Goal: Transaction & Acquisition: Purchase product/service

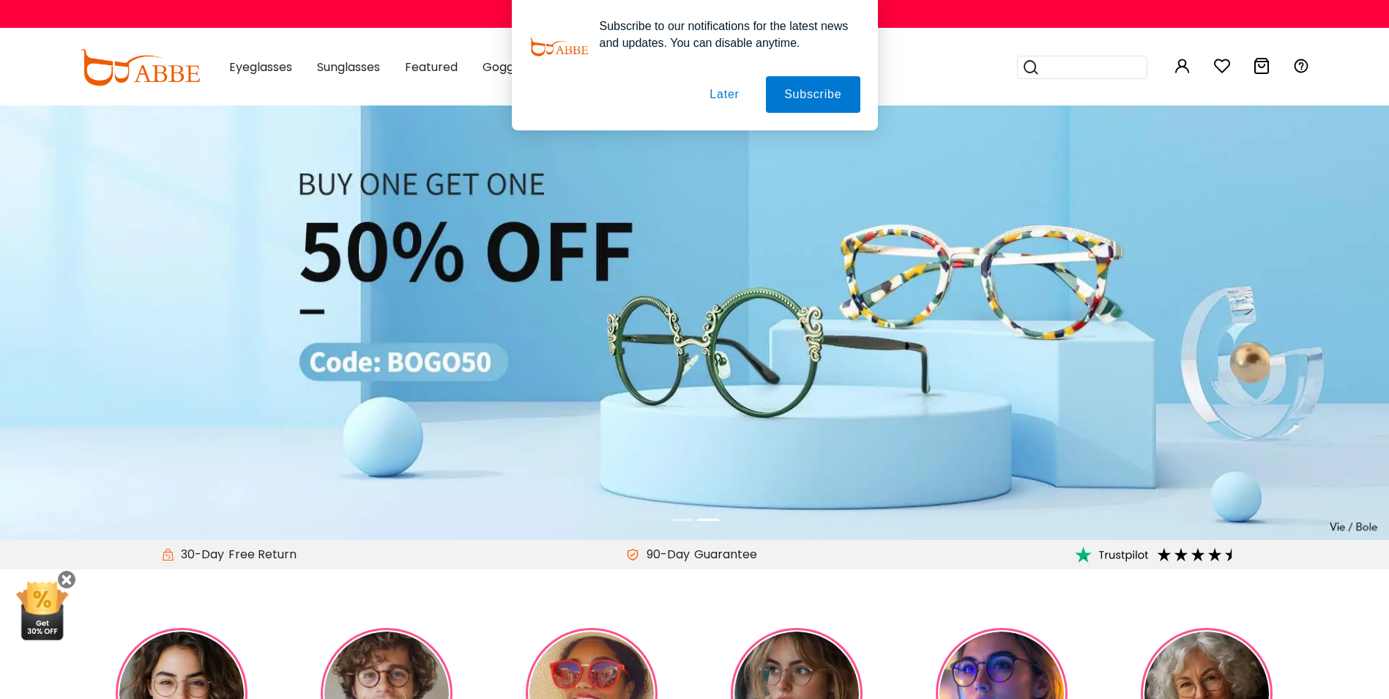
click at [726, 96] on button "Later" at bounding box center [724, 94] width 66 height 37
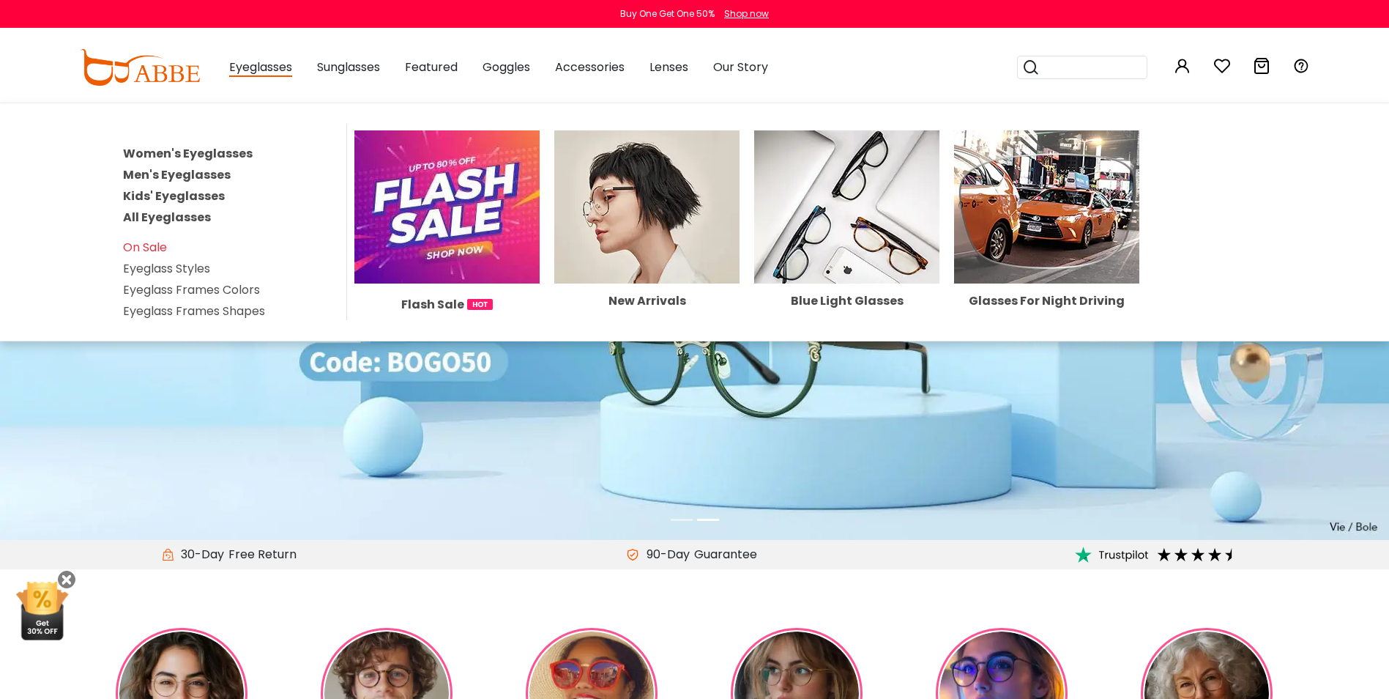
click at [192, 174] on link "Men's Eyeglasses" at bounding box center [177, 174] width 108 height 17
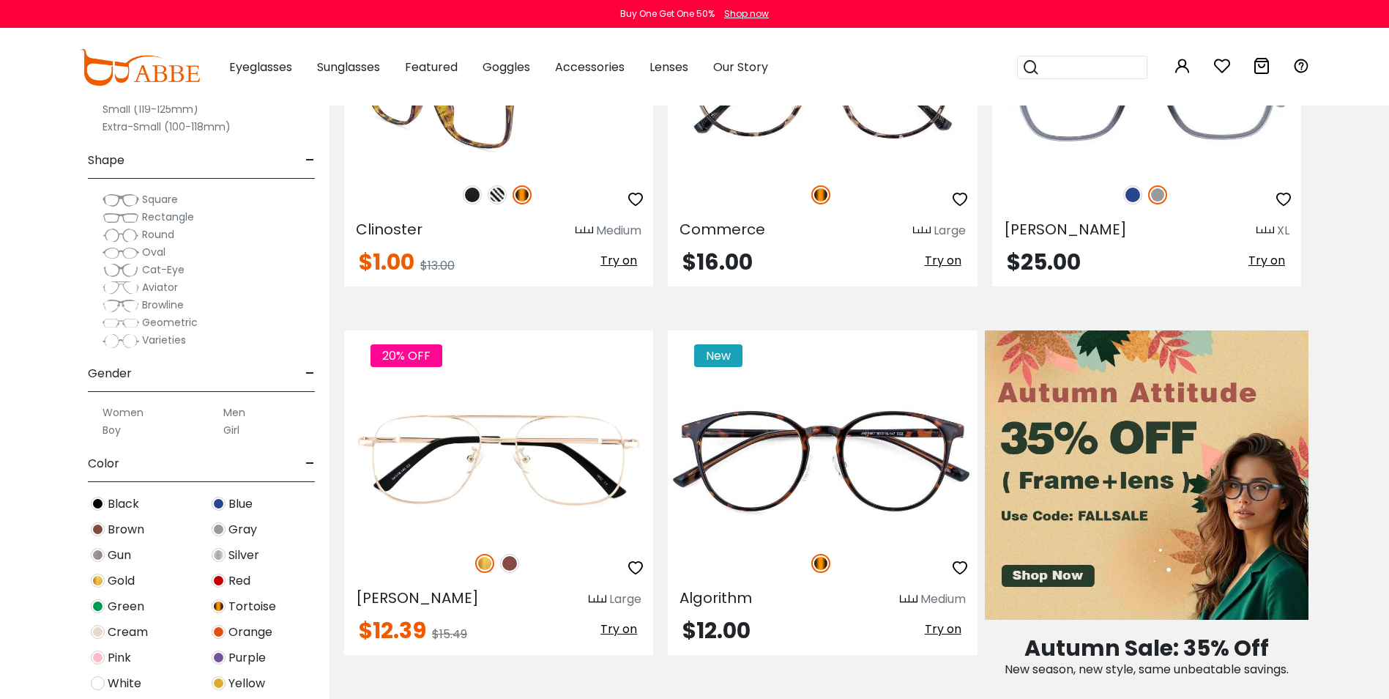
scroll to position [488, 0]
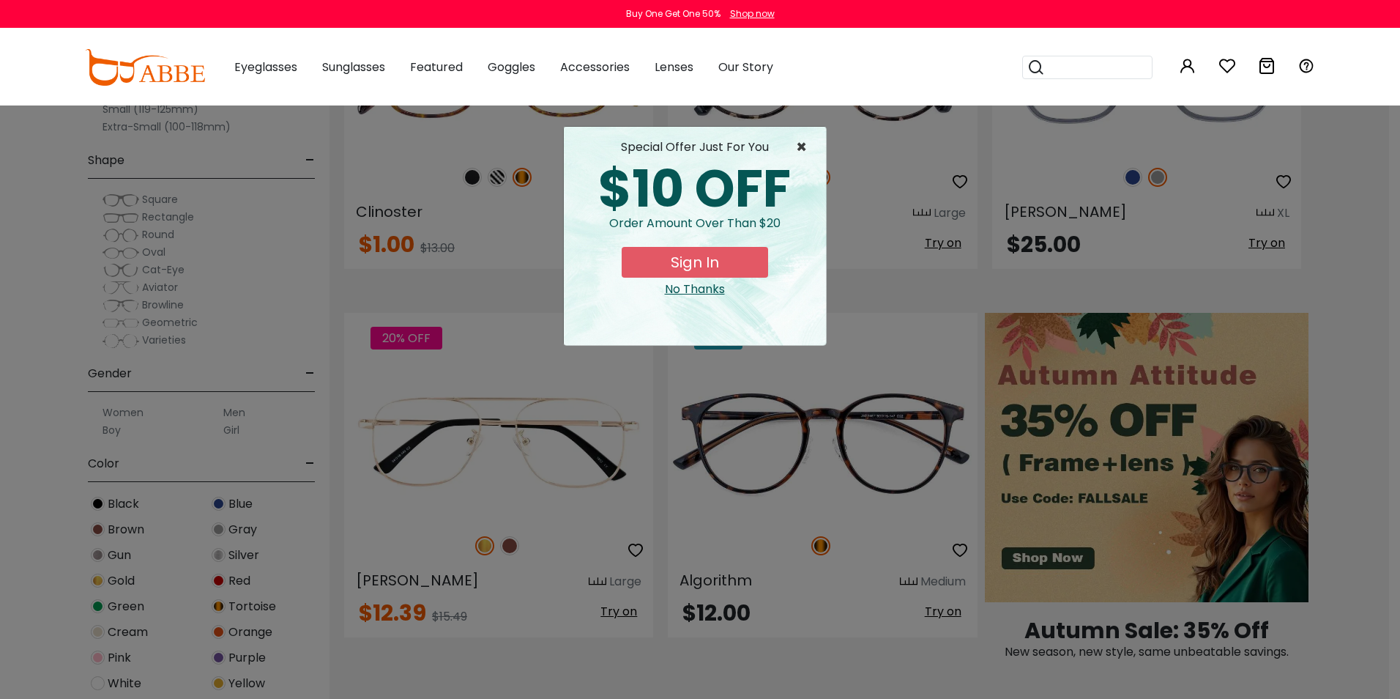
click at [801, 141] on span "×" at bounding box center [805, 147] width 18 height 18
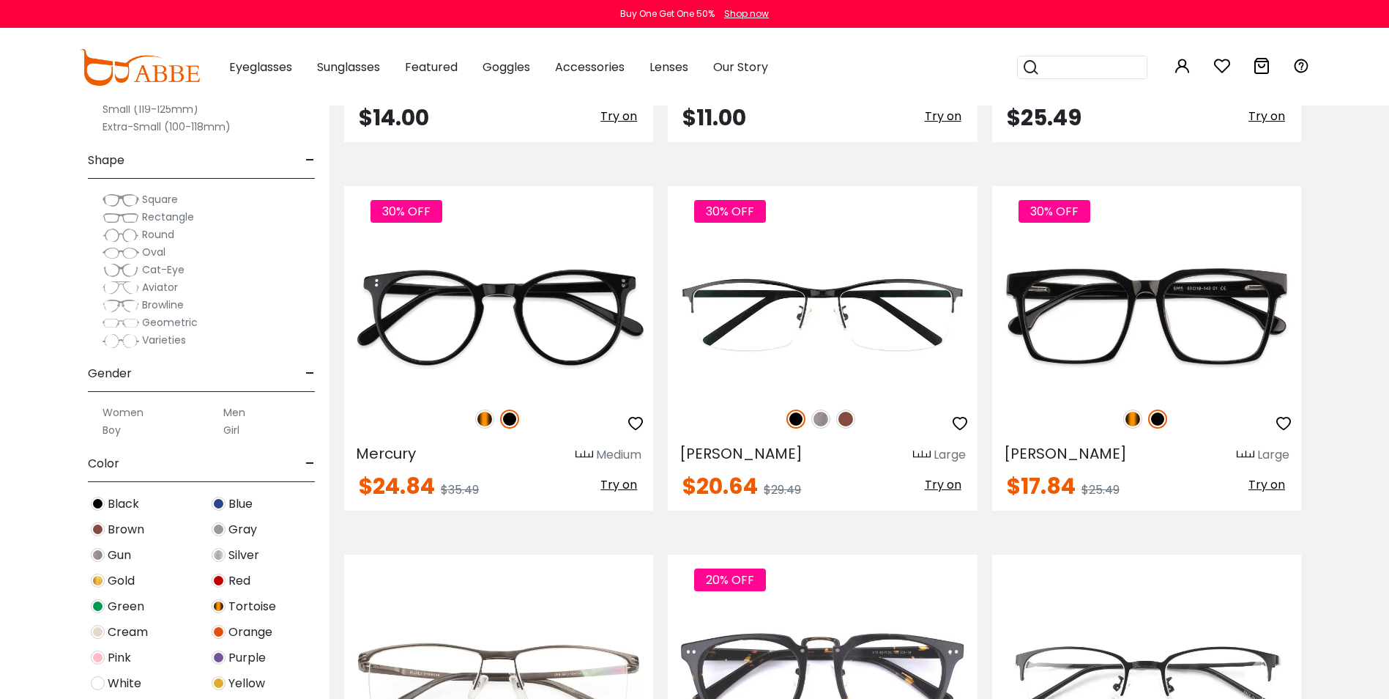
scroll to position [2197, 0]
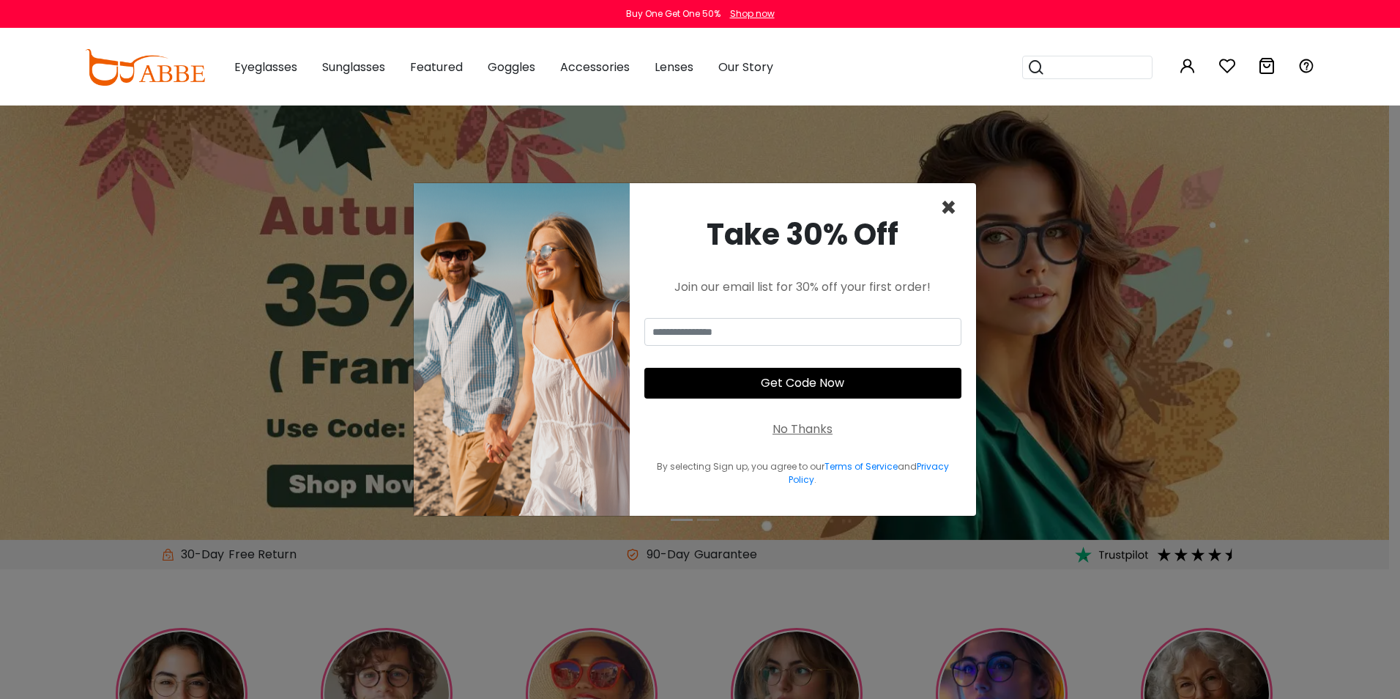
click at [945, 204] on span "×" at bounding box center [948, 207] width 17 height 37
